Goal: Task Accomplishment & Management: Use online tool/utility

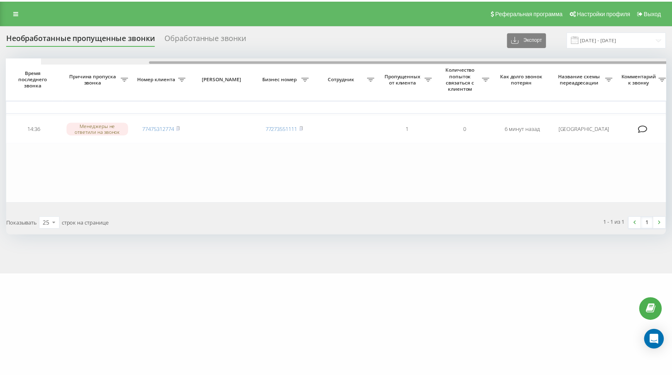
scroll to position [0, 163]
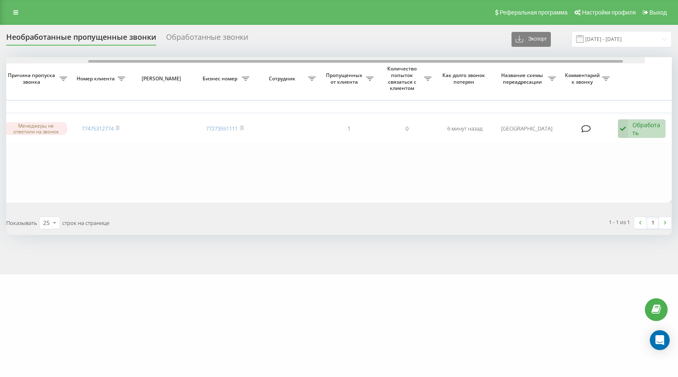
drag, startPoint x: 292, startPoint y: 61, endPoint x: 533, endPoint y: 79, distance: 240.9
click at [533, 79] on div "Выбрать все Время первого звонка Время последнего звонка Причина пропуска звонк…" at bounding box center [339, 129] width 666 height 145
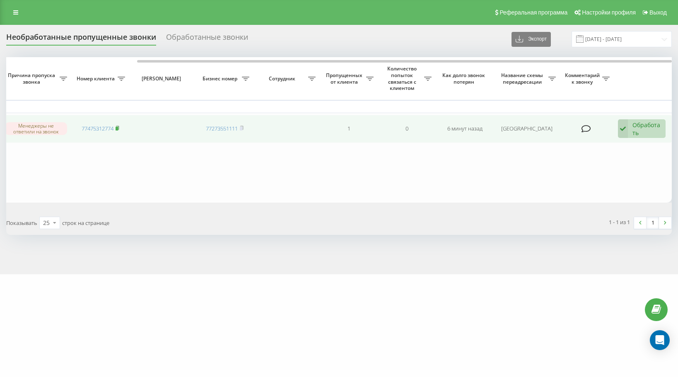
click at [119, 128] on icon at bounding box center [118, 127] width 4 height 5
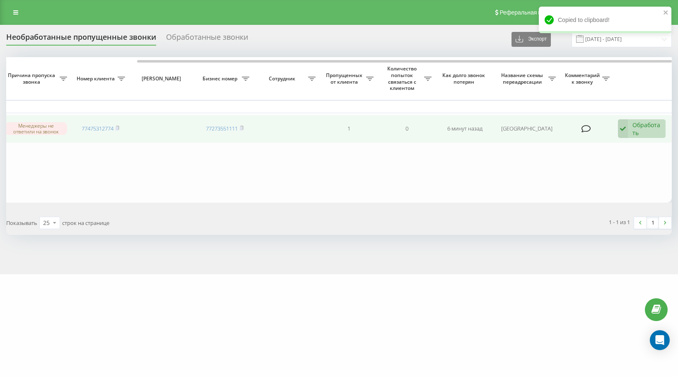
click at [642, 121] on div "Обработать" at bounding box center [646, 129] width 29 height 16
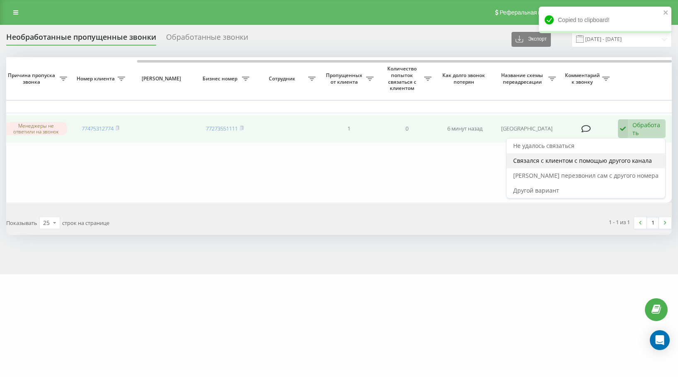
click at [642, 158] on span "Связался с клиентом с помощью другого канала" at bounding box center [582, 161] width 139 height 8
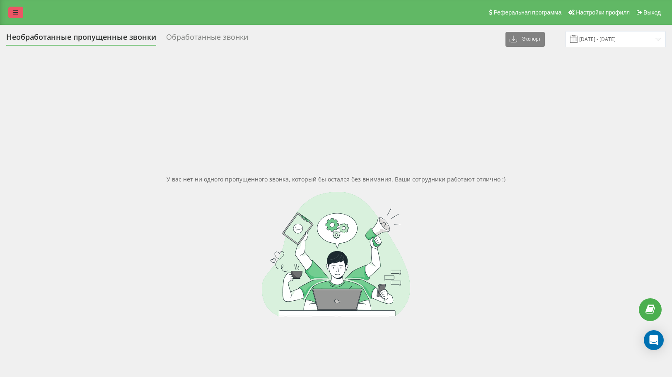
click at [8, 13] on link at bounding box center [15, 13] width 15 height 12
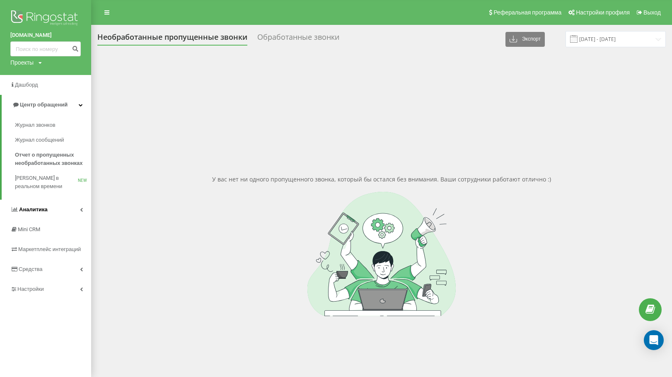
click at [52, 215] on link "Аналитика" at bounding box center [45, 210] width 91 height 20
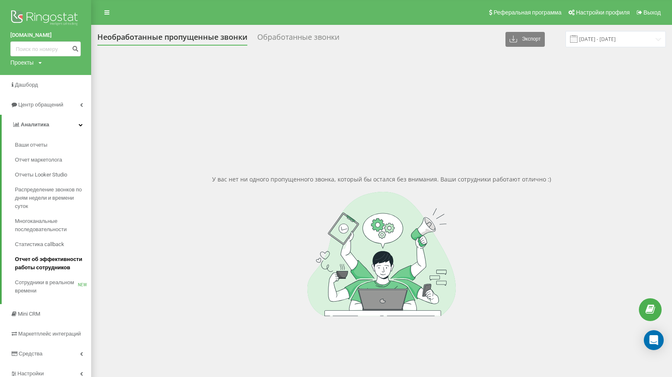
click at [51, 256] on span "Отчет об эффективности работы сотрудников" at bounding box center [51, 263] width 72 height 17
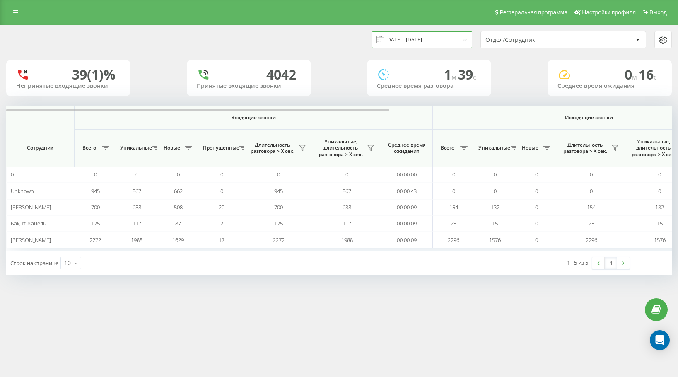
click at [403, 39] on input "[DATE] - [DATE]" at bounding box center [422, 39] width 100 height 16
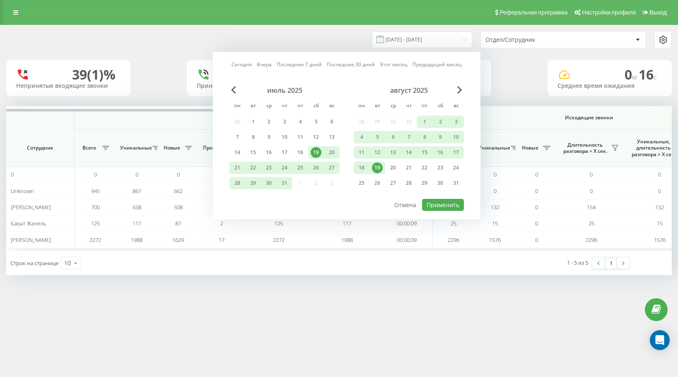
click at [373, 167] on div "19" at bounding box center [377, 167] width 11 height 11
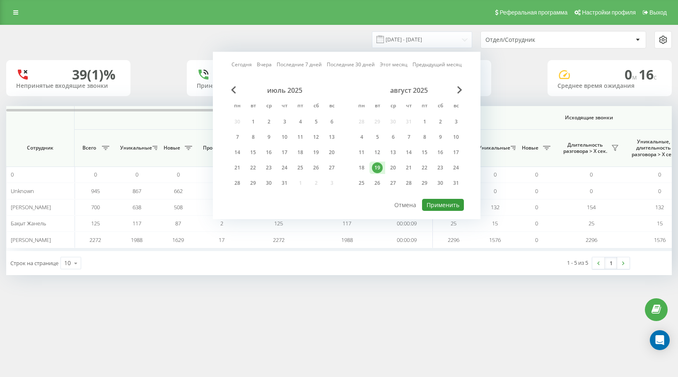
click at [436, 204] on button "Применить" at bounding box center [443, 205] width 42 height 12
type input "19.08.2025 - 19.08.2025"
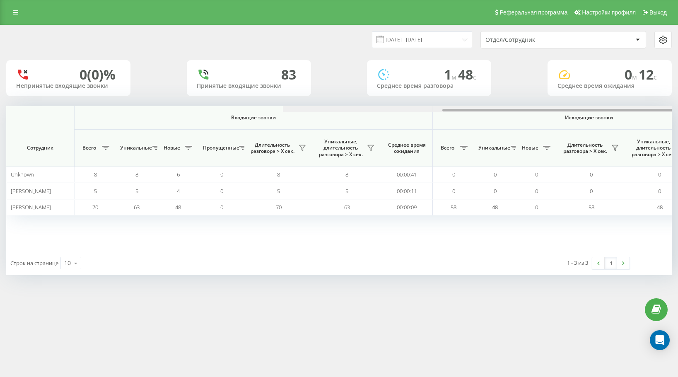
drag, startPoint x: 361, startPoint y: 109, endPoint x: 101, endPoint y: 122, distance: 259.6
click at [176, 122] on div "Входящие звонки Исходящие звонки Все звонки Сотрудник Всего Уникальные Новые Пр…" at bounding box center [339, 178] width 666 height 145
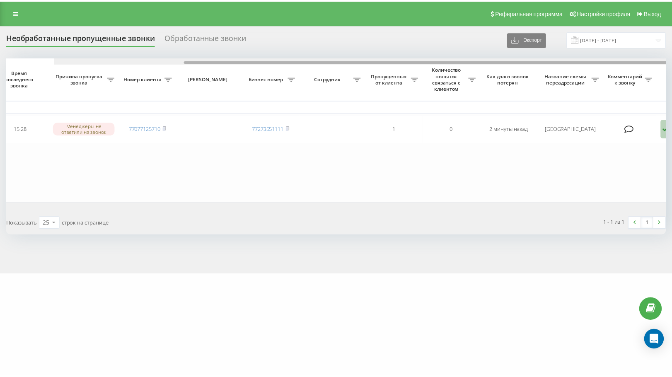
scroll to position [0, 163]
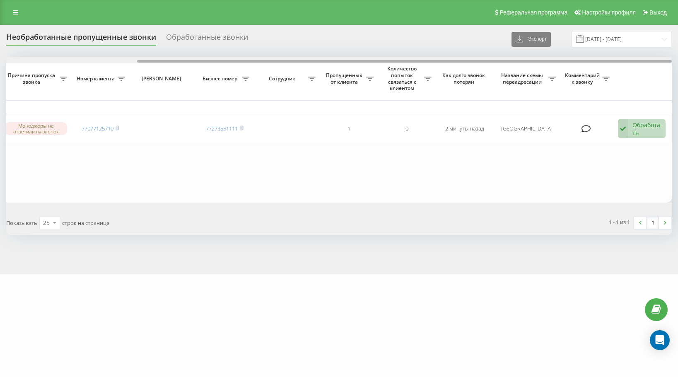
drag, startPoint x: 326, startPoint y: 62, endPoint x: 574, endPoint y: 84, distance: 249.5
click at [574, 84] on div "Выбрать все Время первого звонка Время последнего звонка Причина пропуска звонк…" at bounding box center [339, 129] width 666 height 145
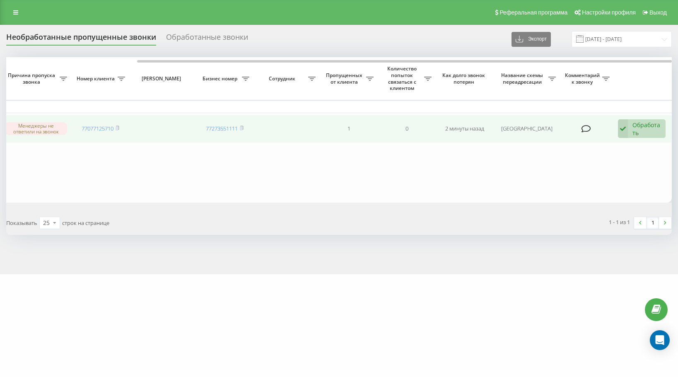
click at [115, 129] on span "77077125710" at bounding box center [101, 128] width 38 height 7
click at [117, 128] on rect at bounding box center [117, 129] width 2 height 4
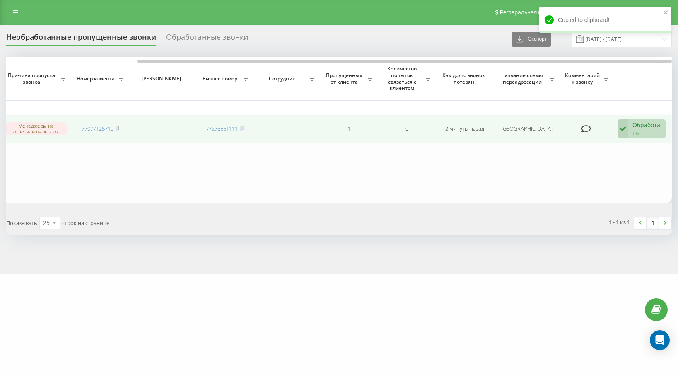
drag, startPoint x: 665, startPoint y: 134, endPoint x: 661, endPoint y: 134, distance: 4.6
click at [665, 134] on div "Обработать Не удалось связаться Связался с клиентом с помощью другого канала Кл…" at bounding box center [642, 128] width 48 height 19
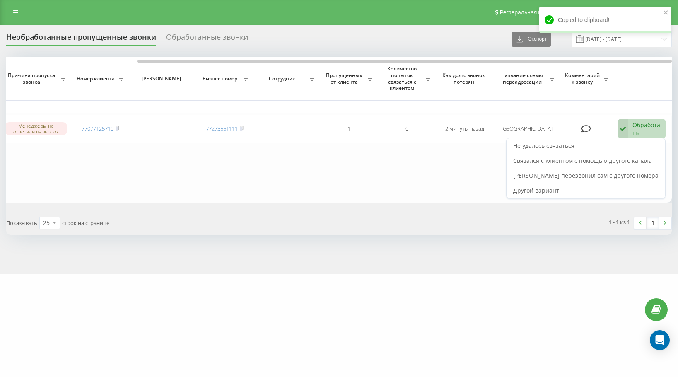
drag, startPoint x: 633, startPoint y: 145, endPoint x: 511, endPoint y: 203, distance: 135.6
click at [495, 230] on div "Выбрать все Время первого звонка Время последнего звонка Причина пропуска звонк…" at bounding box center [339, 145] width 666 height 177
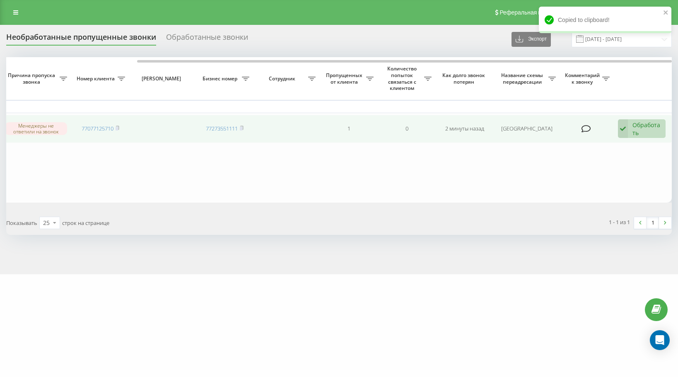
drag, startPoint x: 645, startPoint y: 129, endPoint x: 642, endPoint y: 134, distance: 6.1
click at [642, 134] on div "Обработать" at bounding box center [646, 129] width 29 height 16
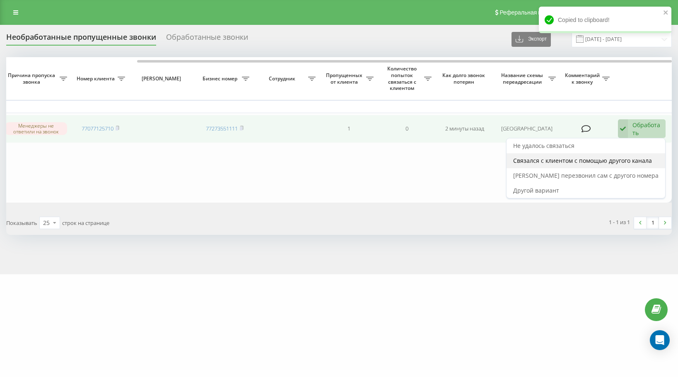
click at [623, 160] on span "Связался с клиентом с помощью другого канала" at bounding box center [582, 161] width 139 height 8
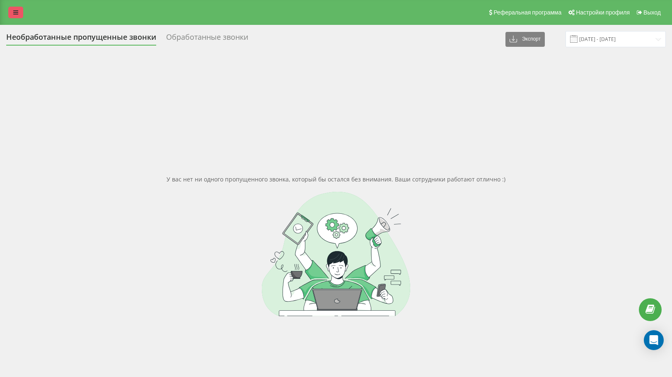
click at [15, 17] on link at bounding box center [15, 13] width 15 height 12
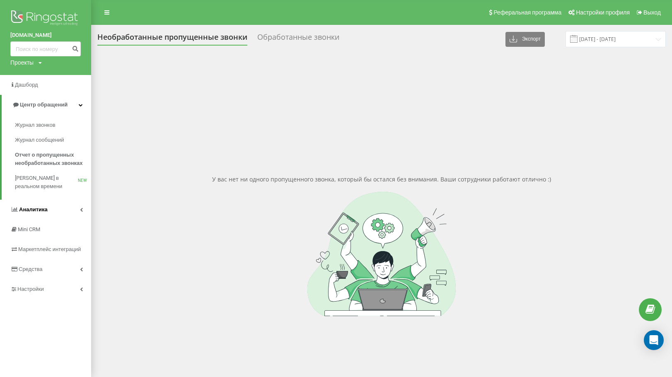
click at [69, 213] on link "Аналитика" at bounding box center [45, 210] width 91 height 20
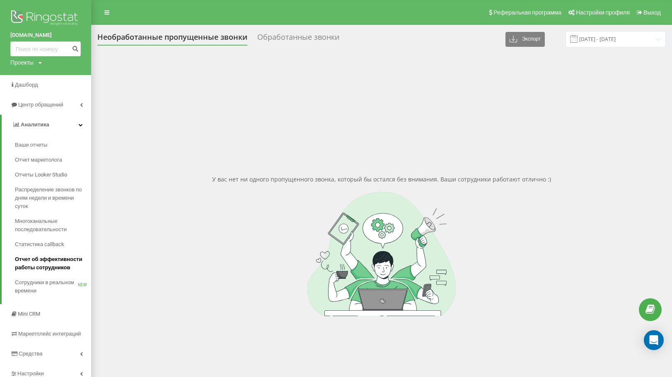
click at [55, 256] on link "Отчет об эффективности работы сотрудников" at bounding box center [53, 263] width 76 height 23
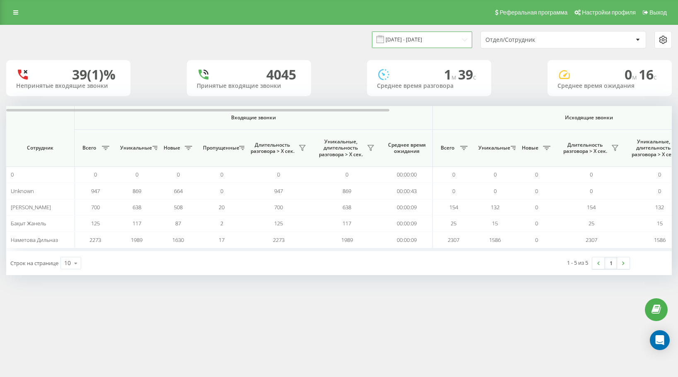
click at [427, 40] on input "[DATE] - [DATE]" at bounding box center [422, 39] width 100 height 16
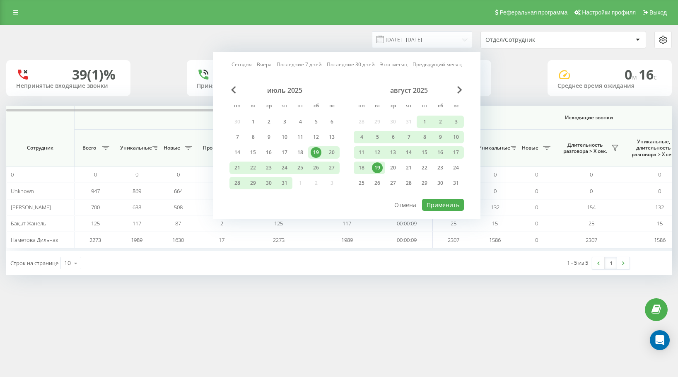
click at [379, 172] on div "19" at bounding box center [377, 168] width 16 height 12
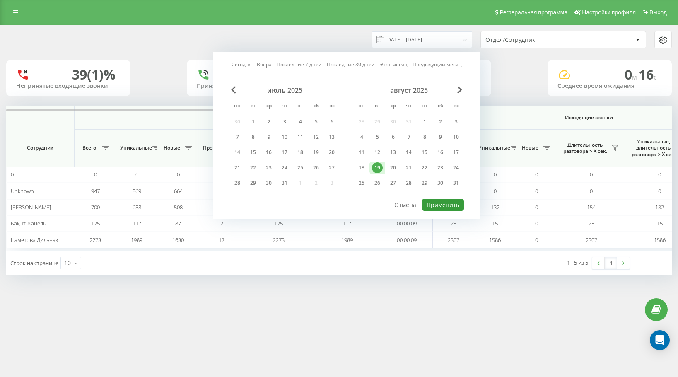
click at [434, 209] on button "Применить" at bounding box center [443, 205] width 42 height 12
type input "19.08.2025 - 19.08.2025"
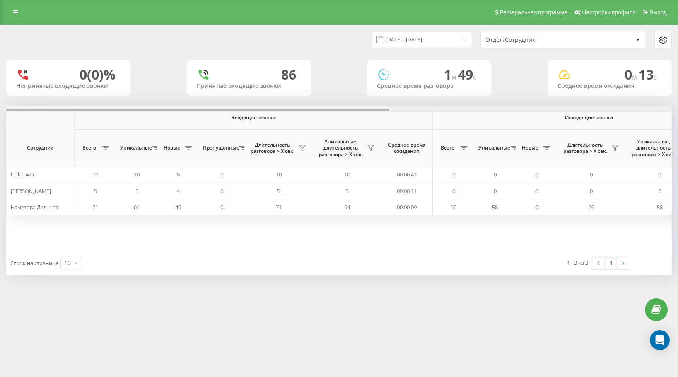
drag, startPoint x: 384, startPoint y: 111, endPoint x: 109, endPoint y: 77, distance: 277.1
click at [165, 112] on div at bounding box center [339, 109] width 666 height 6
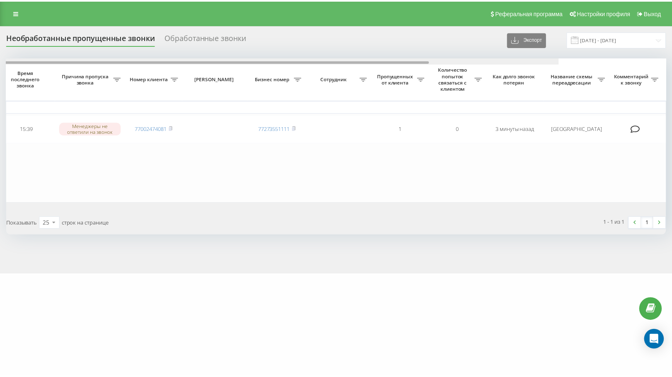
scroll to position [0, 163]
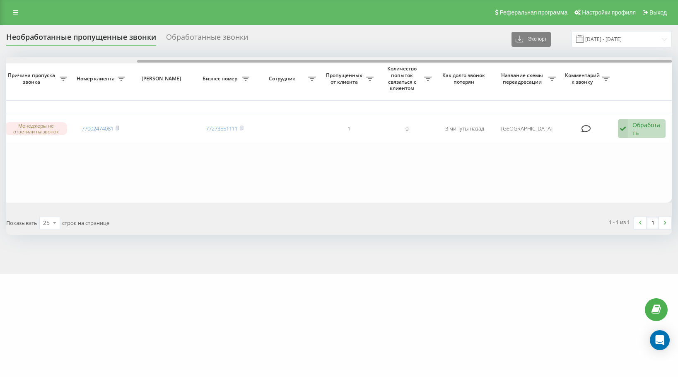
drag, startPoint x: 150, startPoint y: 62, endPoint x: 446, endPoint y: 101, distance: 299.0
click at [604, 76] on div "Выбрать все Время первого звонка Время последнего звонка Причина пропуска звонк…" at bounding box center [339, 129] width 666 height 145
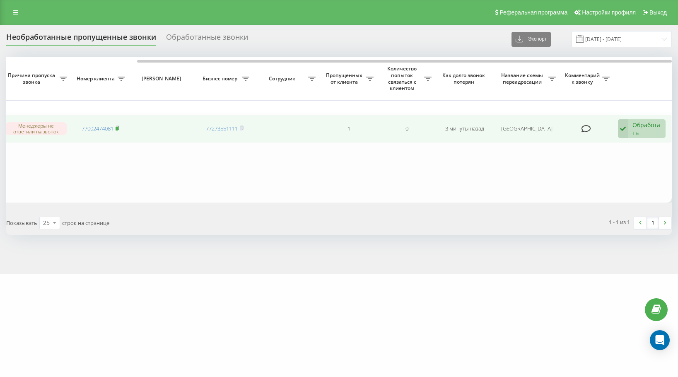
click at [118, 127] on icon at bounding box center [118, 127] width 4 height 5
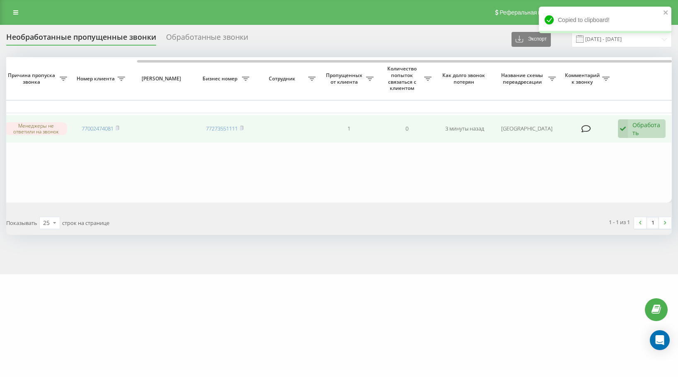
click at [639, 123] on div "Обработать" at bounding box center [646, 129] width 29 height 16
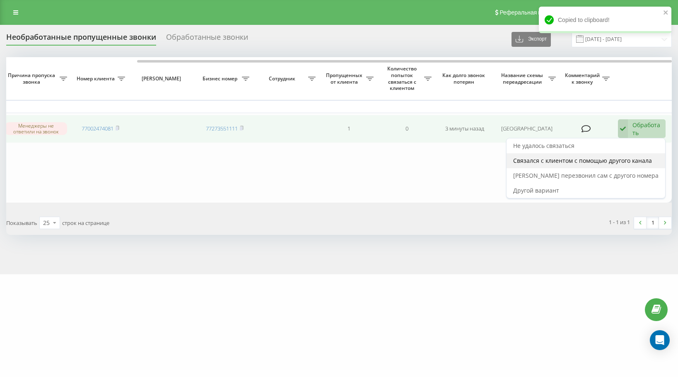
click at [644, 158] on span "Связался с клиентом с помощью другого канала" at bounding box center [582, 161] width 139 height 8
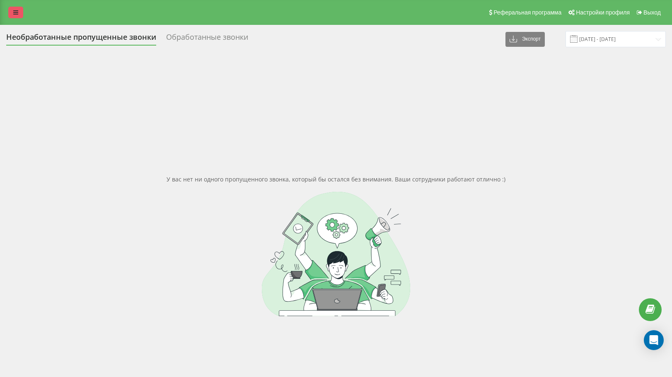
click at [12, 13] on link at bounding box center [15, 13] width 15 height 12
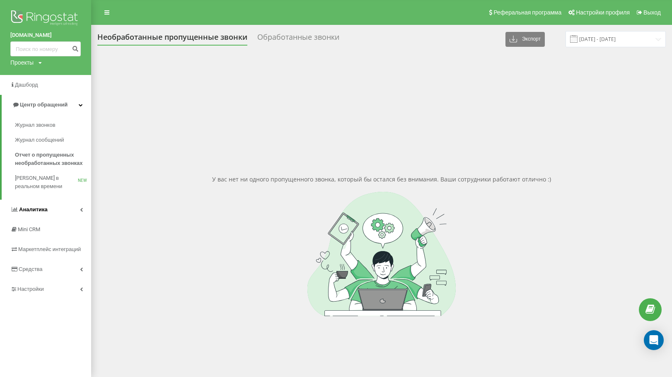
click at [24, 212] on span "Аналитика" at bounding box center [33, 209] width 29 height 6
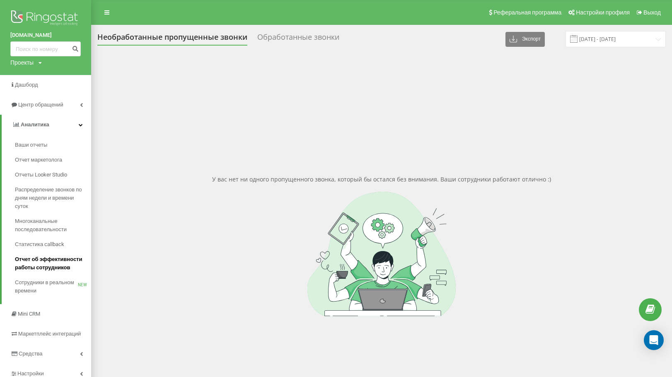
click at [39, 264] on span "Отчет об эффективности работы сотрудников" at bounding box center [51, 263] width 72 height 17
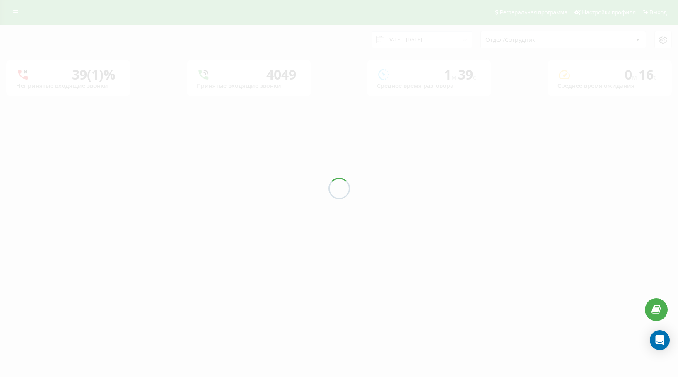
click at [422, 37] on div at bounding box center [339, 188] width 678 height 377
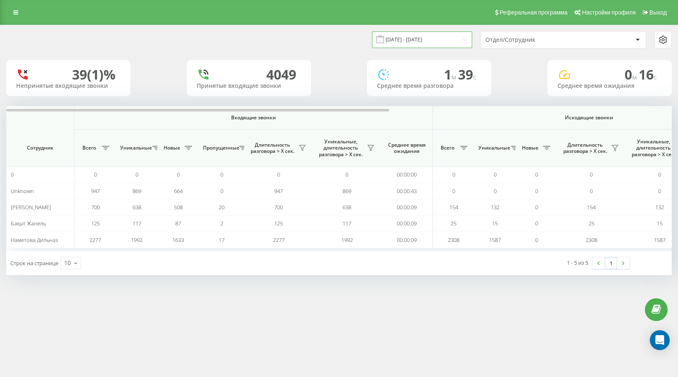
drag, startPoint x: 426, startPoint y: 42, endPoint x: 427, endPoint y: 47, distance: 5.0
click at [427, 43] on input "[DATE] - [DATE]" at bounding box center [422, 39] width 100 height 16
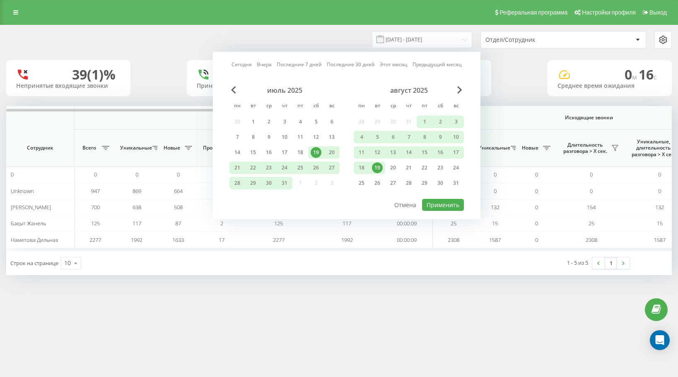
click at [379, 173] on div "19" at bounding box center [377, 167] width 11 height 11
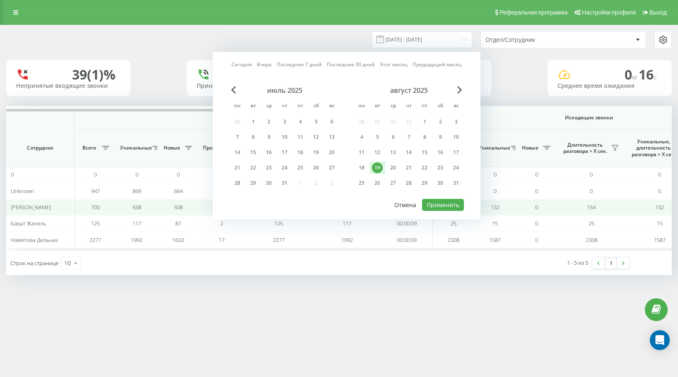
drag, startPoint x: 418, startPoint y: 201, endPoint x: 423, endPoint y: 203, distance: 5.2
click at [420, 203] on button "Отмена" at bounding box center [405, 205] width 31 height 12
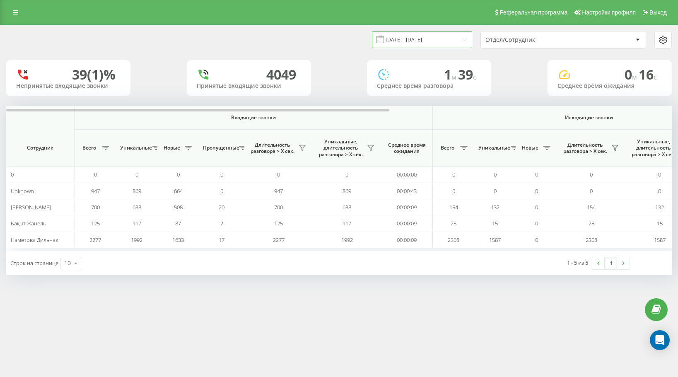
drag, startPoint x: 396, startPoint y: 41, endPoint x: 401, endPoint y: 47, distance: 7.6
click at [398, 41] on input "[DATE] - [DATE]" at bounding box center [422, 39] width 100 height 16
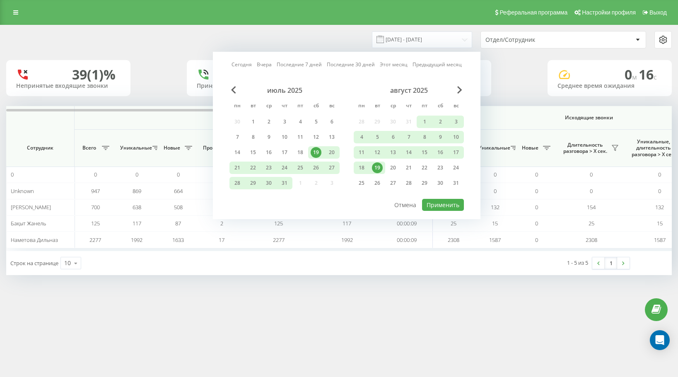
drag, startPoint x: 380, startPoint y: 171, endPoint x: 385, endPoint y: 175, distance: 6.5
click at [380, 173] on div "19" at bounding box center [377, 168] width 16 height 12
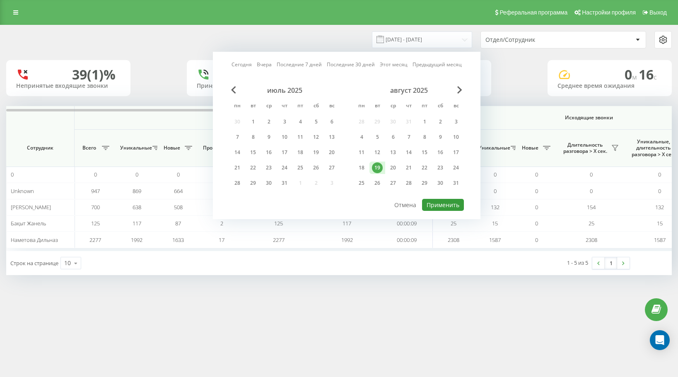
click at [444, 206] on button "Применить" at bounding box center [443, 205] width 42 height 12
type input "19.08.2025 - 19.08.2025"
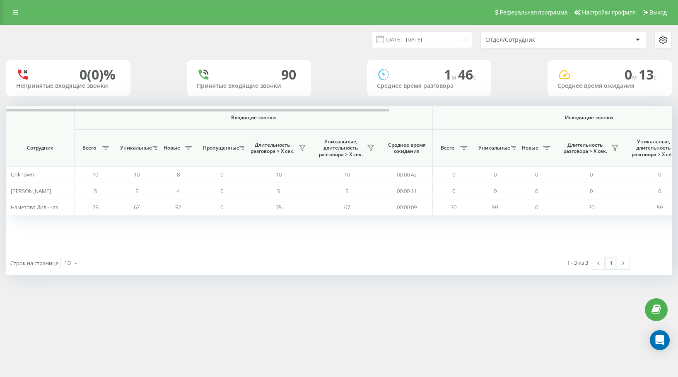
drag, startPoint x: 382, startPoint y: 113, endPoint x: 497, endPoint y: 116, distance: 115.6
click at [497, 116] on tr "Входящие звонки Исходящие звонки Все звонки" at bounding box center [583, 118] width 1155 height 24
drag, startPoint x: 375, startPoint y: 111, endPoint x: 76, endPoint y: 45, distance: 306.2
click at [109, 68] on div "19.08.2025 - 19.08.2025 Отдел/Сотрудник 0 (0)% Непринятые входящие звонки 90 Пр…" at bounding box center [339, 150] width 666 height 250
